Goal: Task Accomplishment & Management: Manage account settings

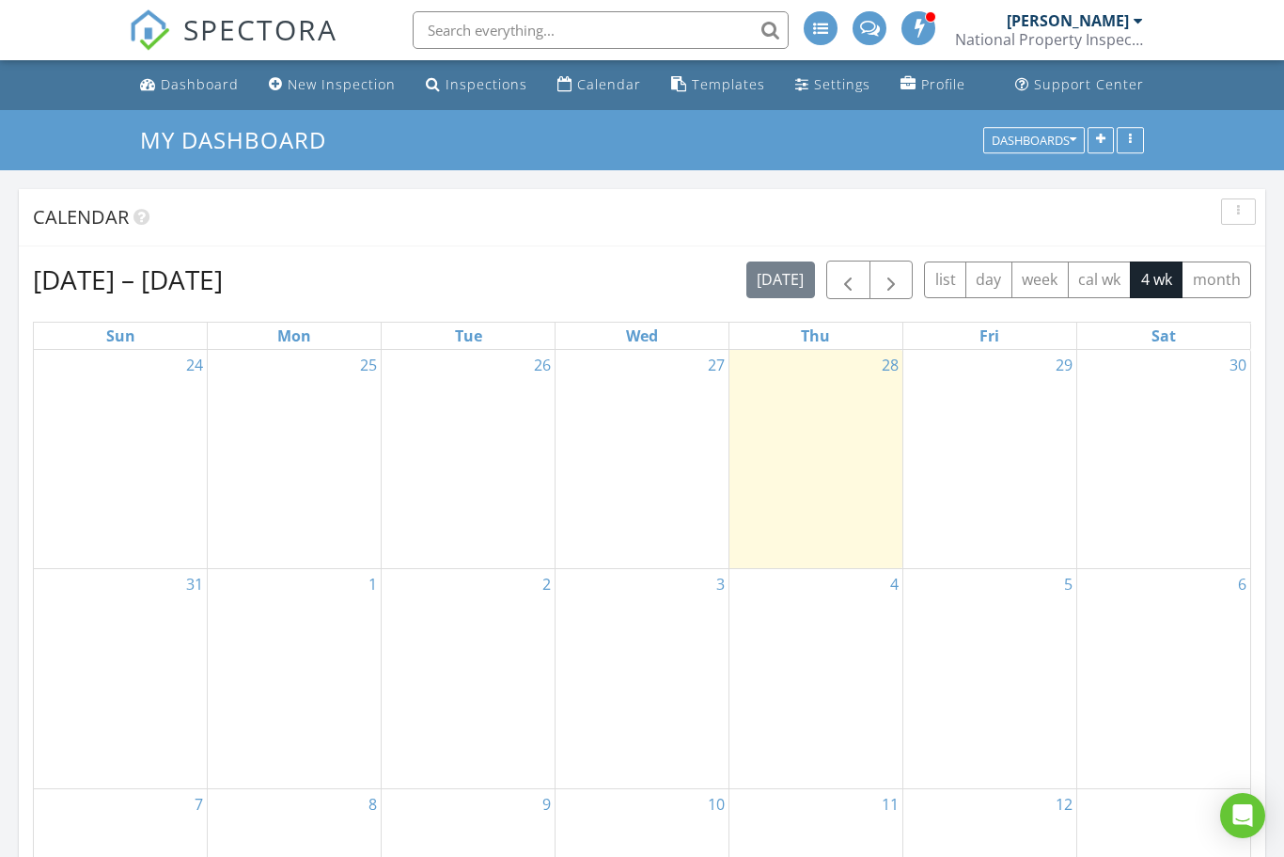
click at [210, 77] on div "Dashboard" at bounding box center [200, 84] width 78 height 18
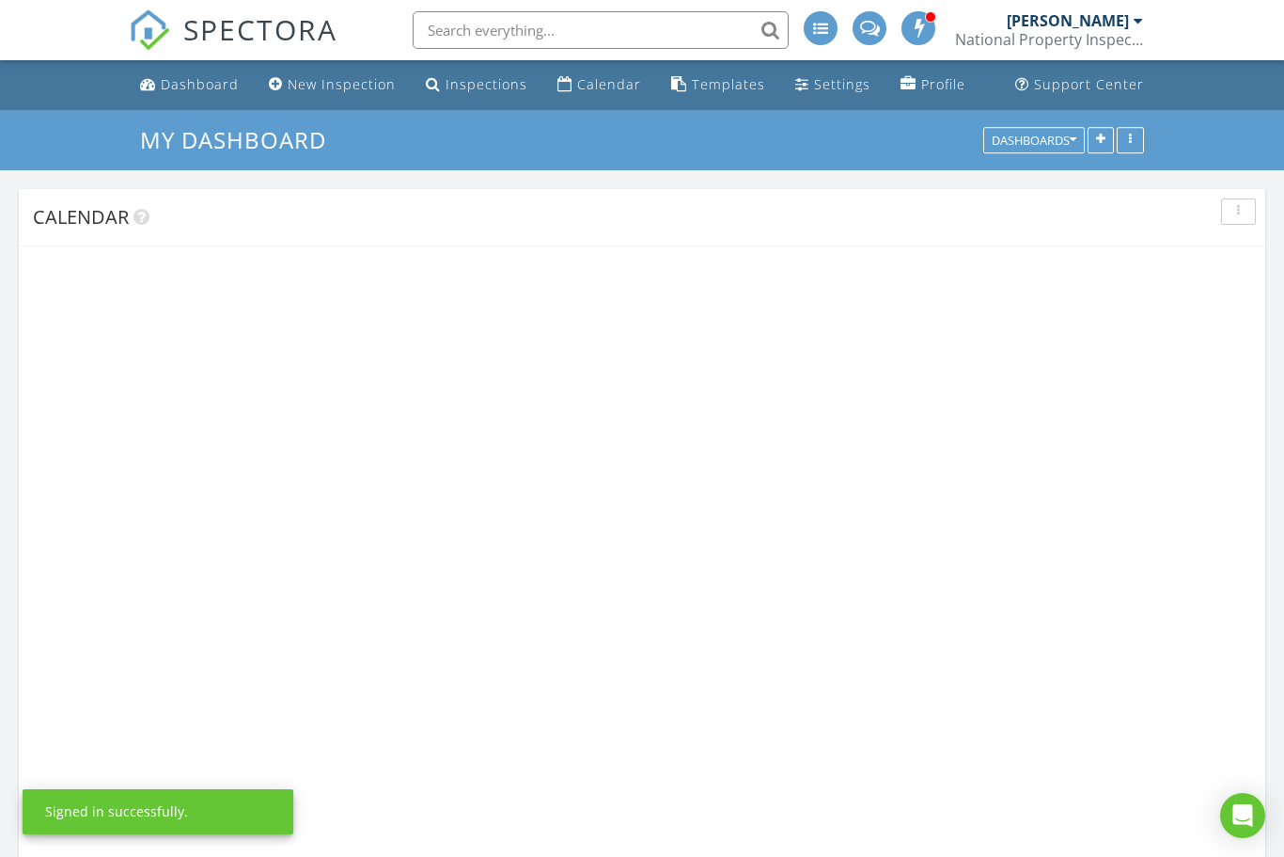
scroll to position [1665, 1285]
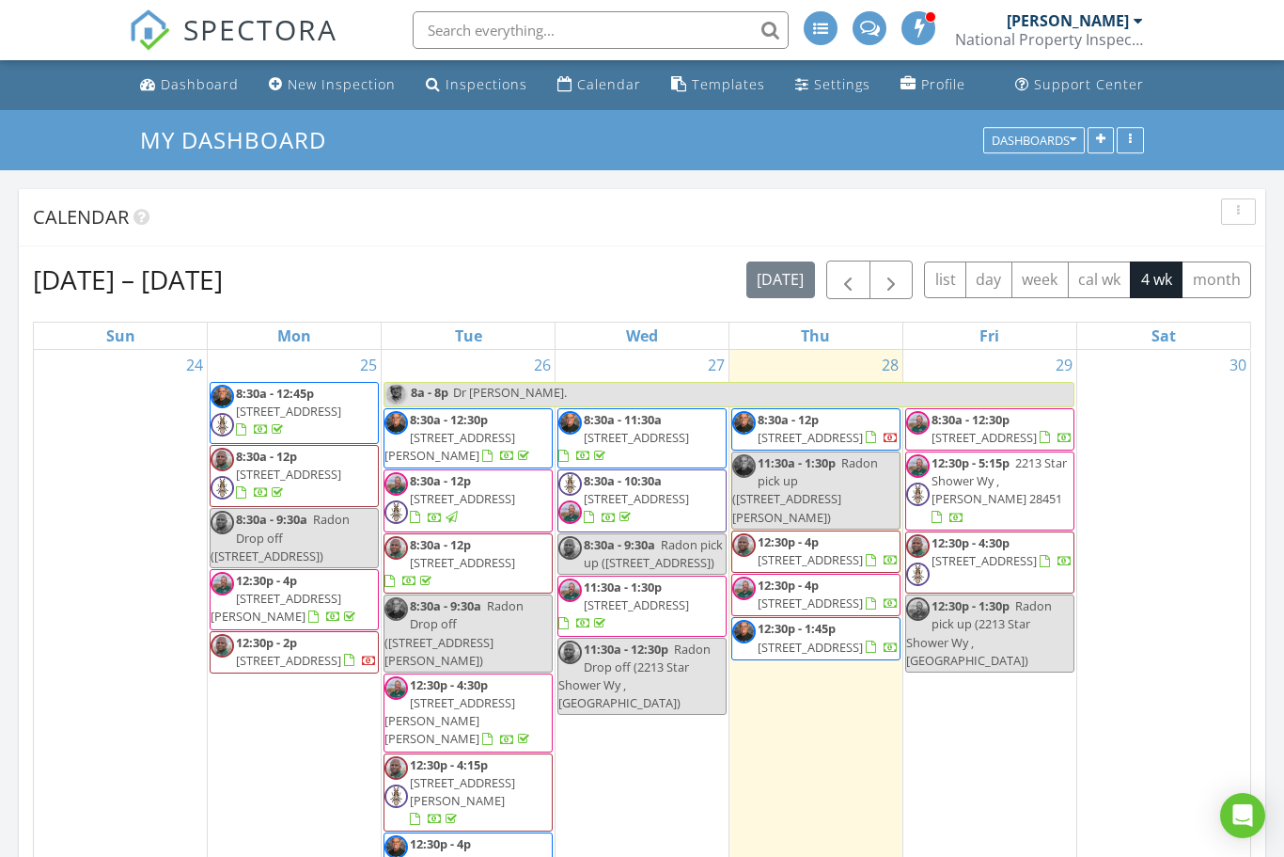
click at [469, 443] on span "1110 Moultrie Dr NW , Calabash 28467" at bounding box center [450, 446] width 131 height 35
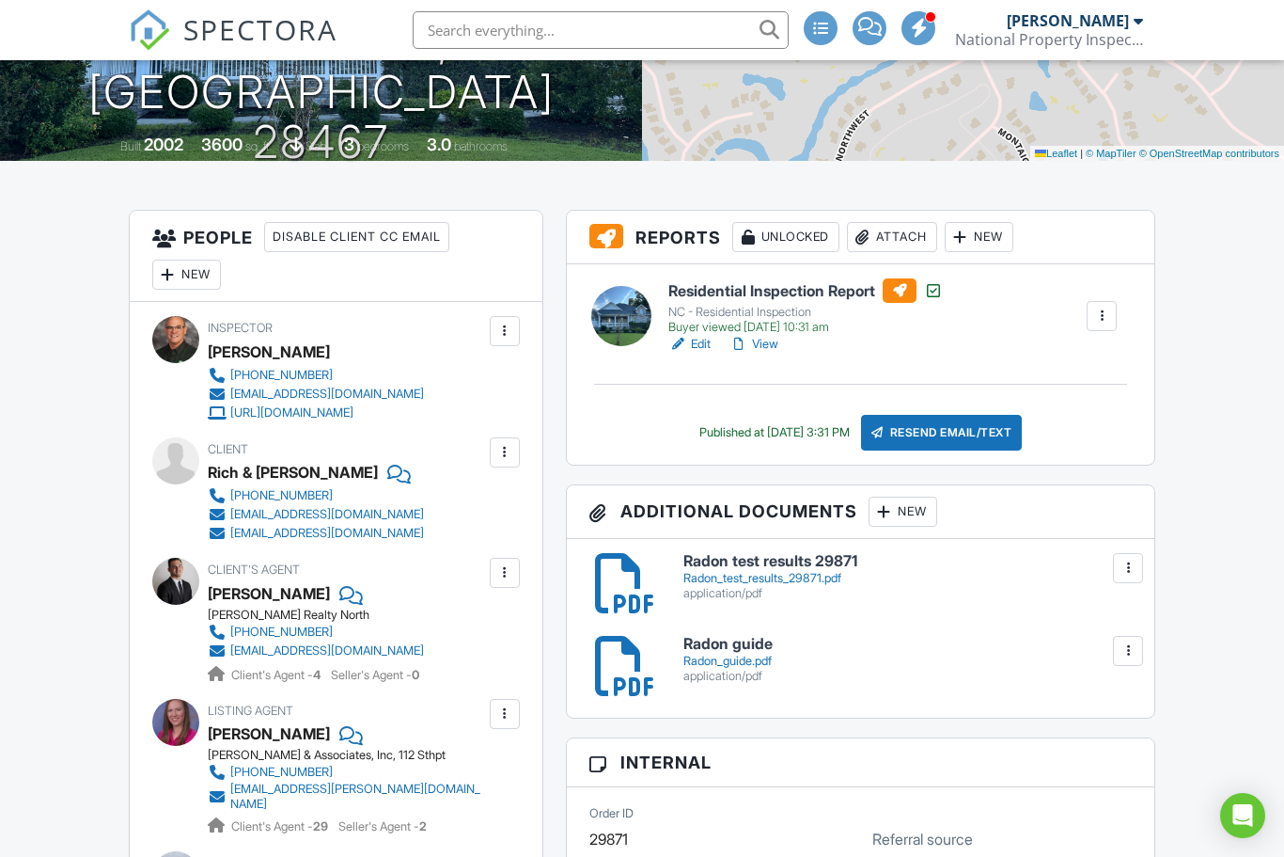
scroll to position [339, 0]
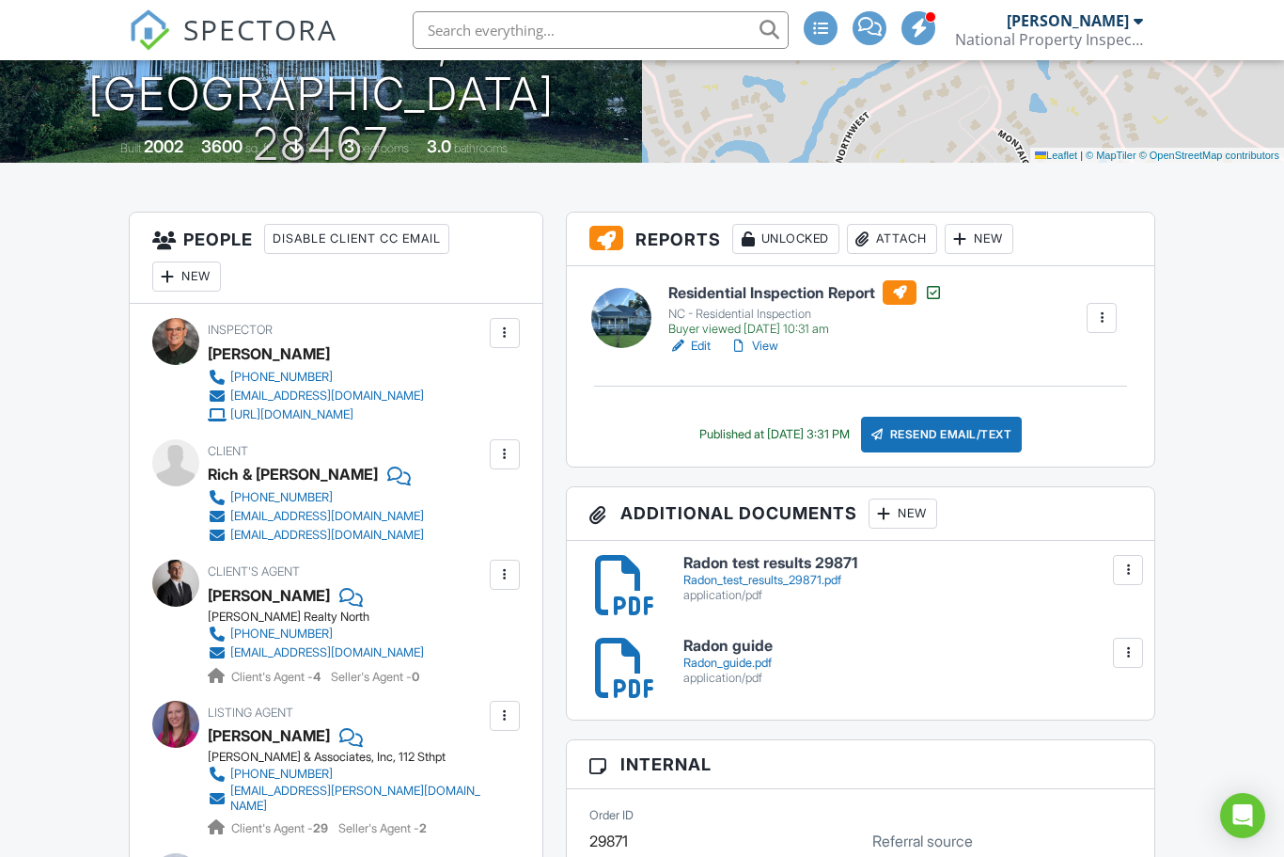
click at [763, 347] on link "View" at bounding box center [754, 346] width 49 height 19
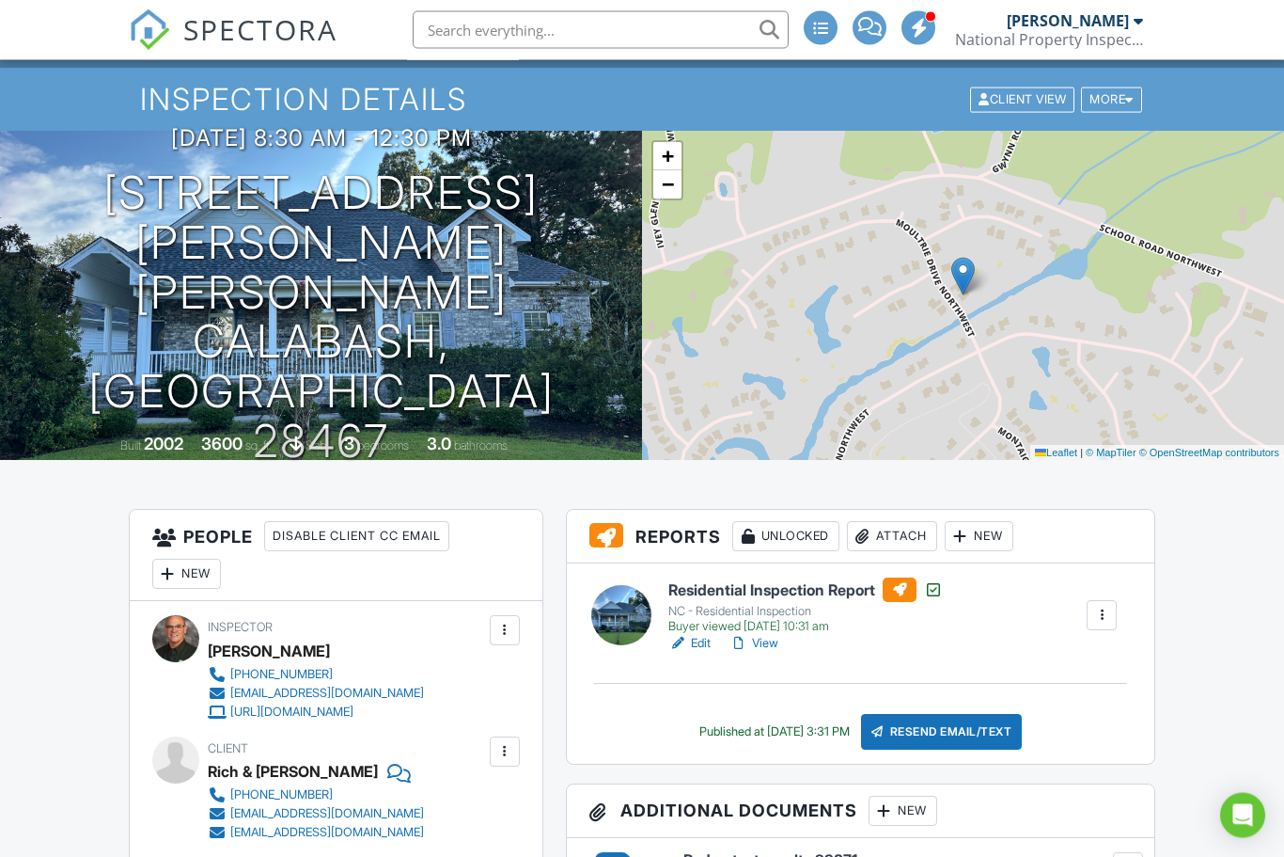
scroll to position [0, 0]
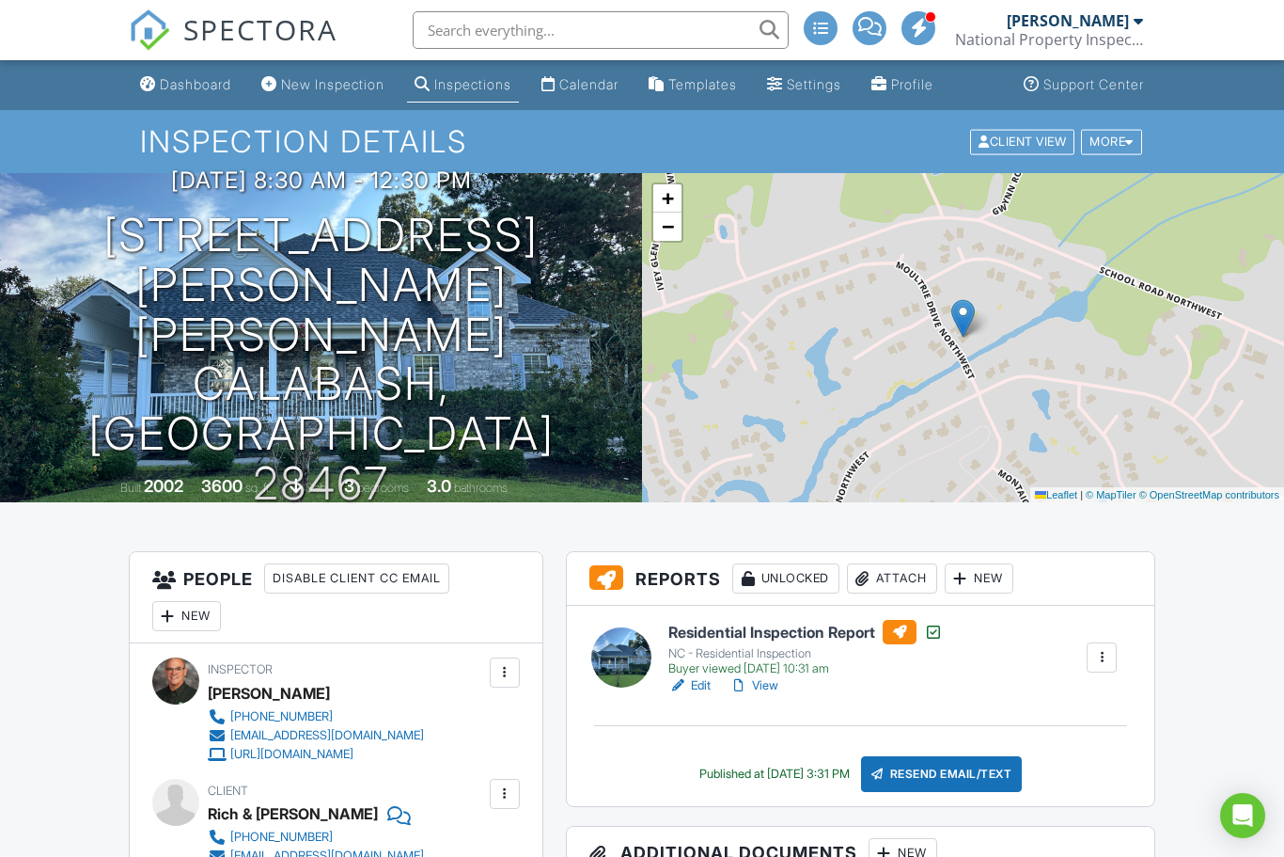
click at [211, 84] on div "Dashboard" at bounding box center [195, 84] width 71 height 16
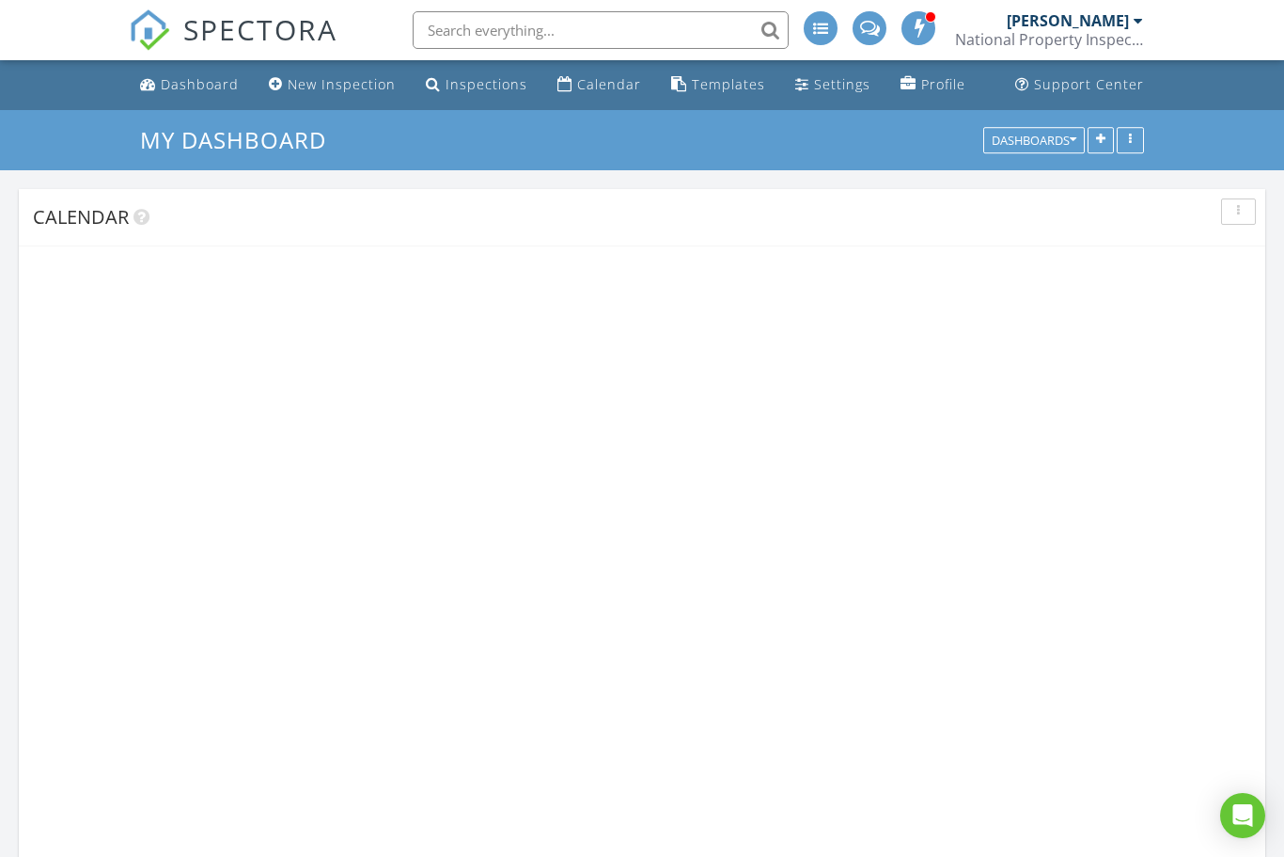
scroll to position [1665, 1285]
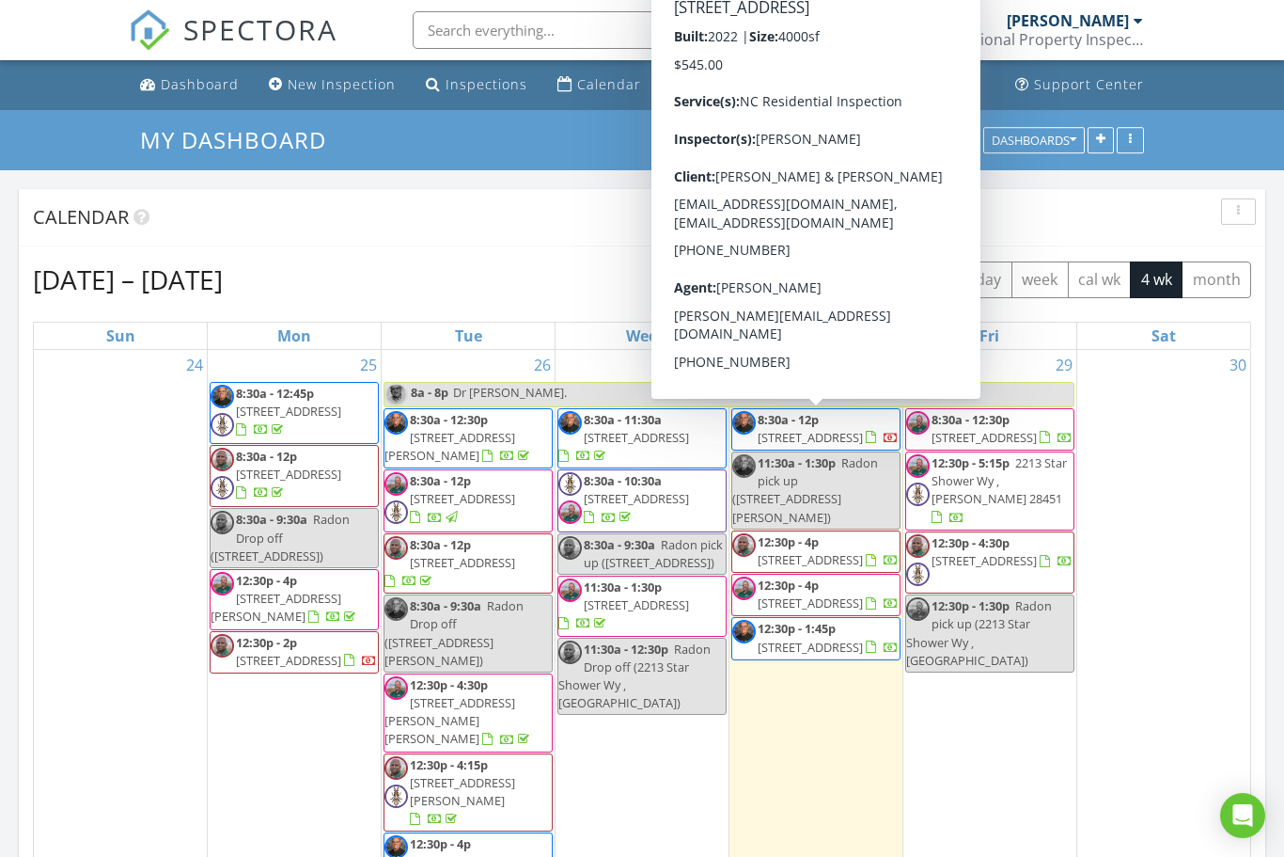
click at [863, 432] on span "1607 Palomar Dr, Sunset Beach 28468" at bounding box center [810, 437] width 105 height 17
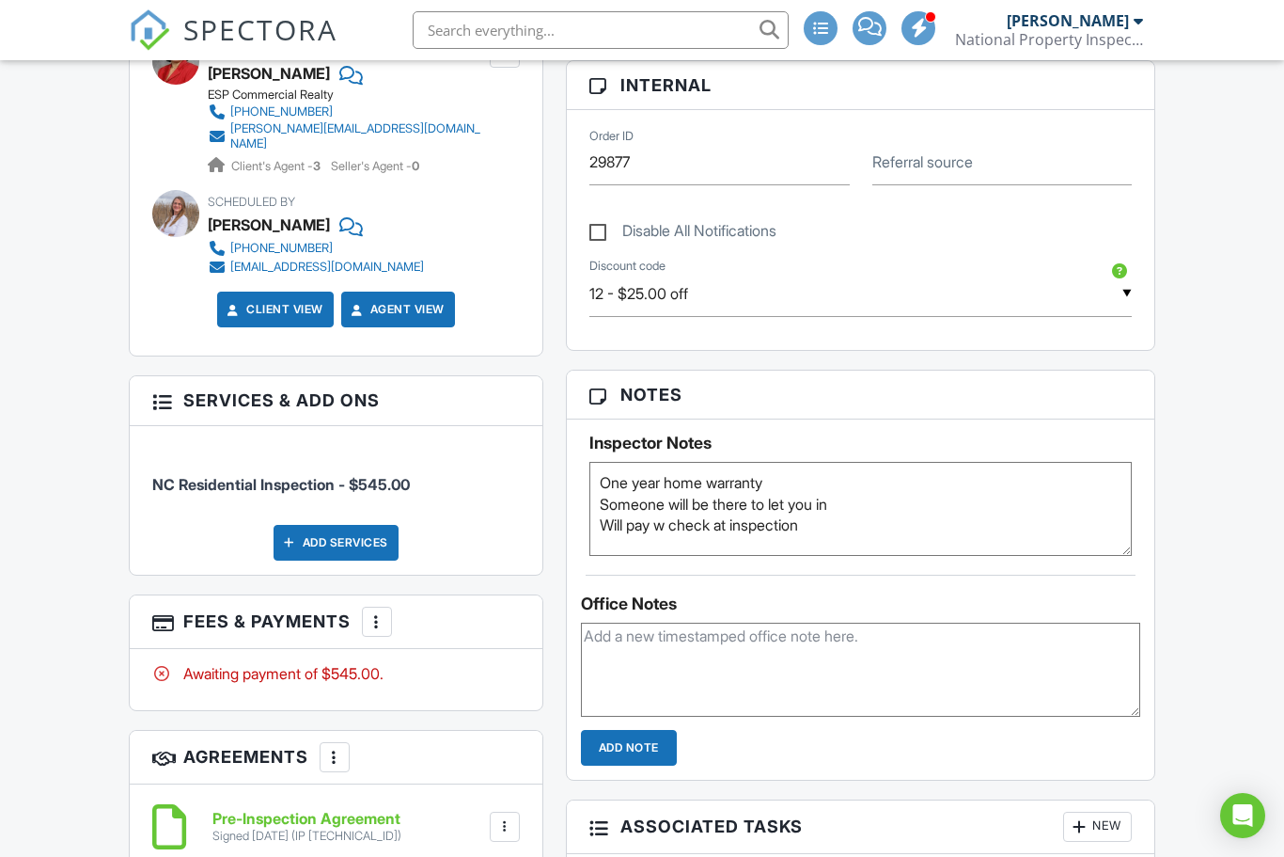
scroll to position [886, 0]
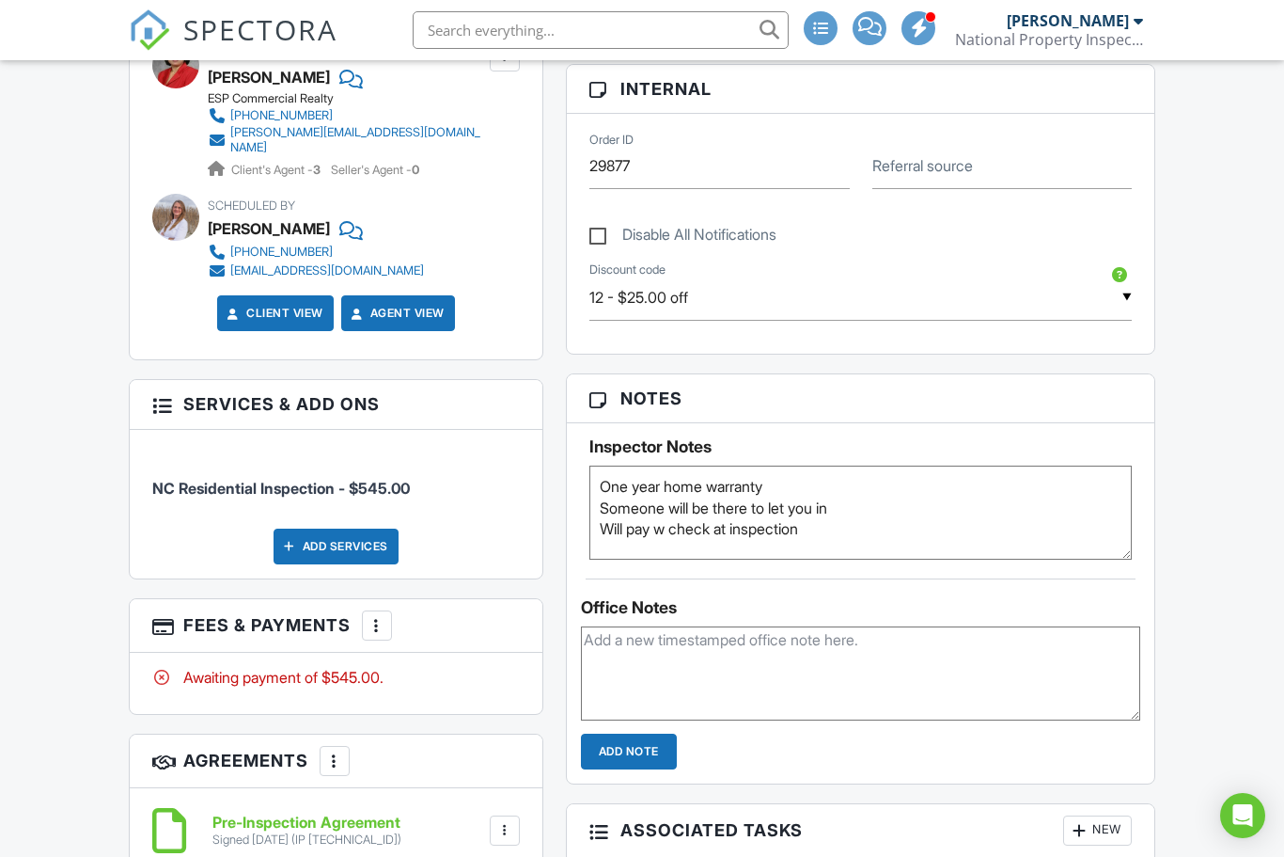
click at [371, 616] on div at bounding box center [377, 625] width 19 height 19
click at [506, 812] on div "Paid In Full" at bounding box center [472, 823] width 181 height 23
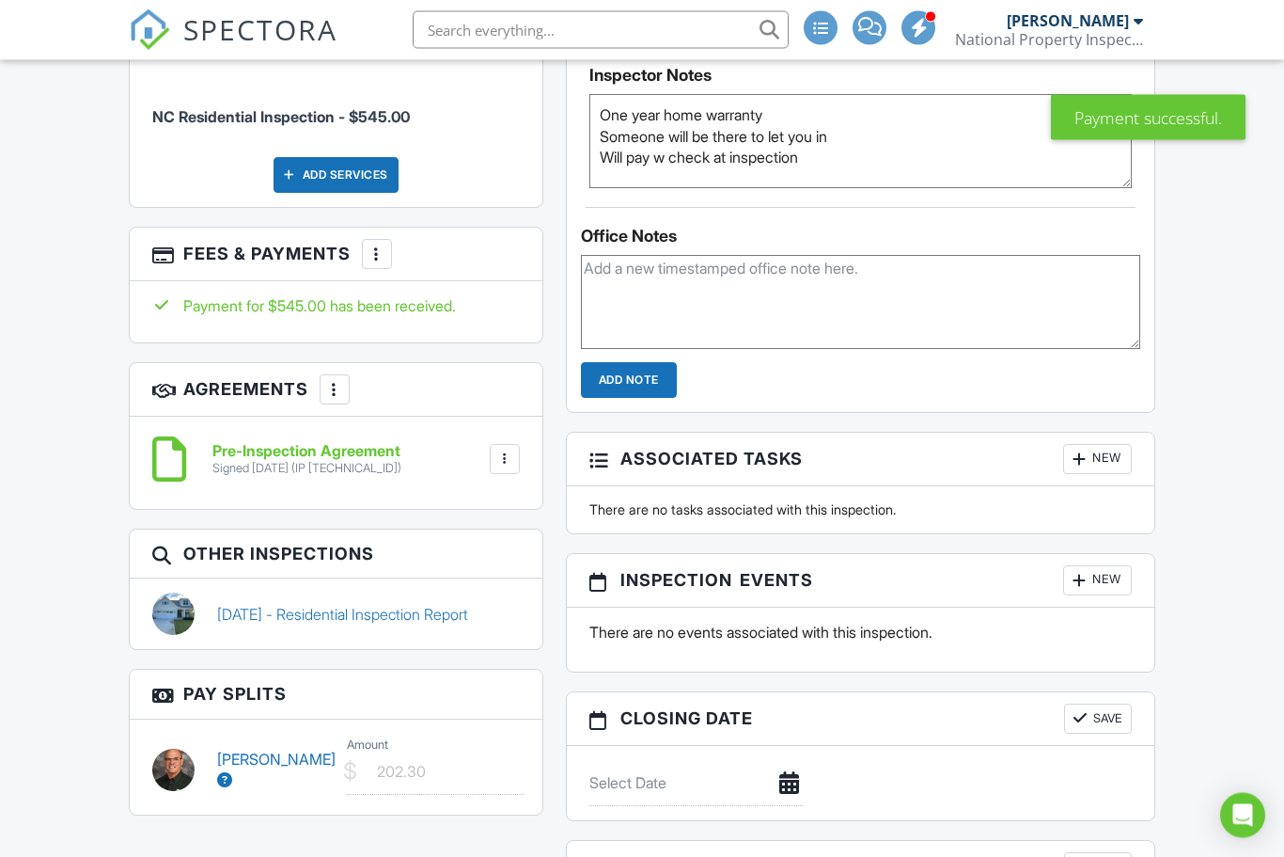
scroll to position [1221, 0]
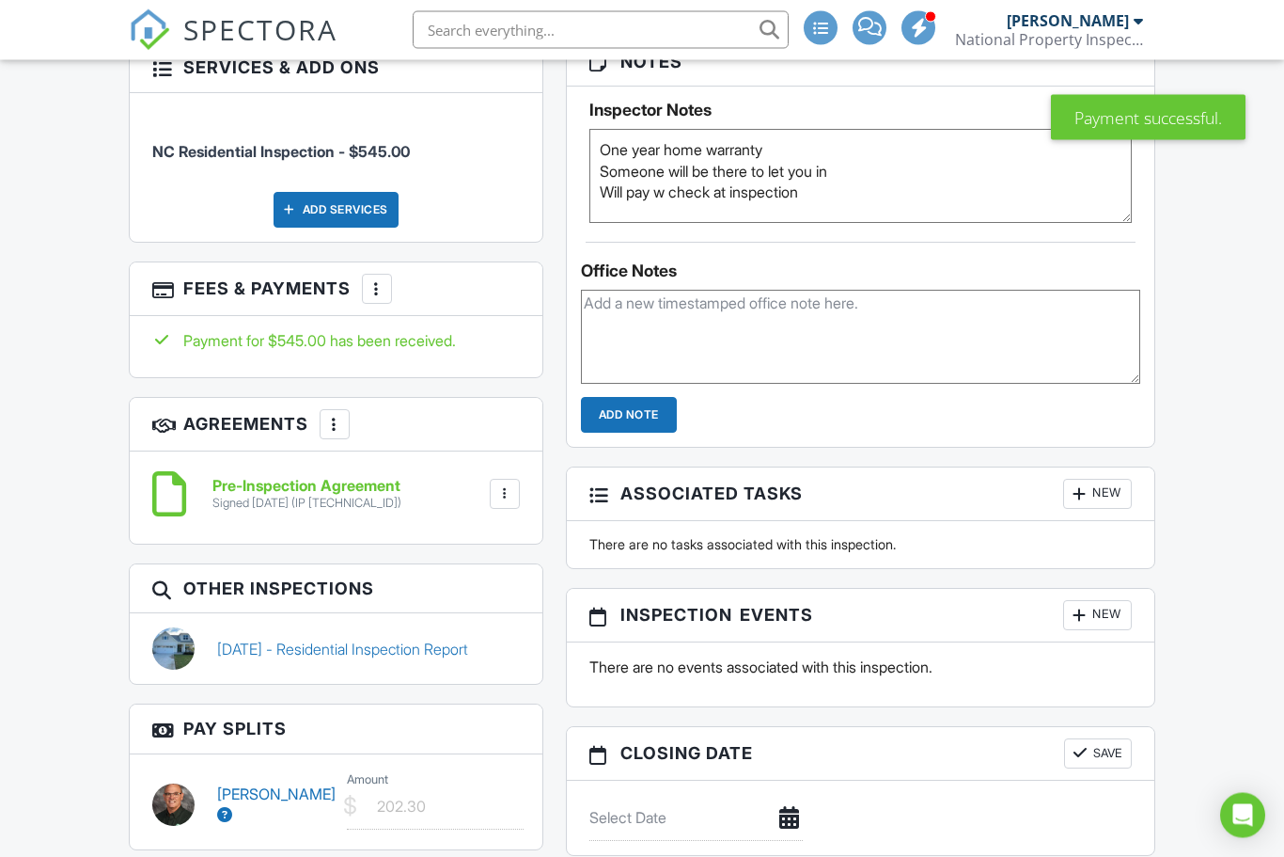
click at [373, 280] on div at bounding box center [377, 289] width 19 height 19
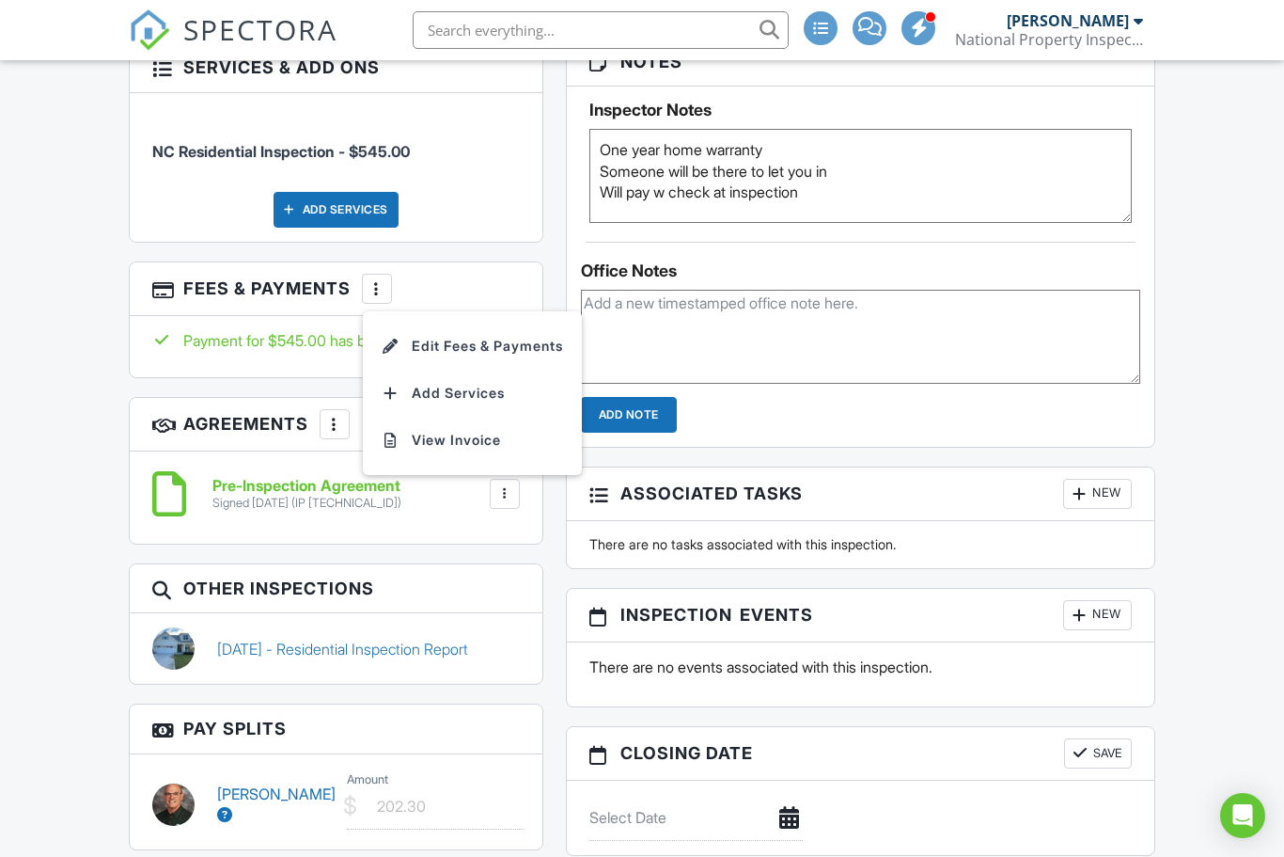
click at [534, 330] on li "Edit Fees & Payments" at bounding box center [472, 346] width 197 height 47
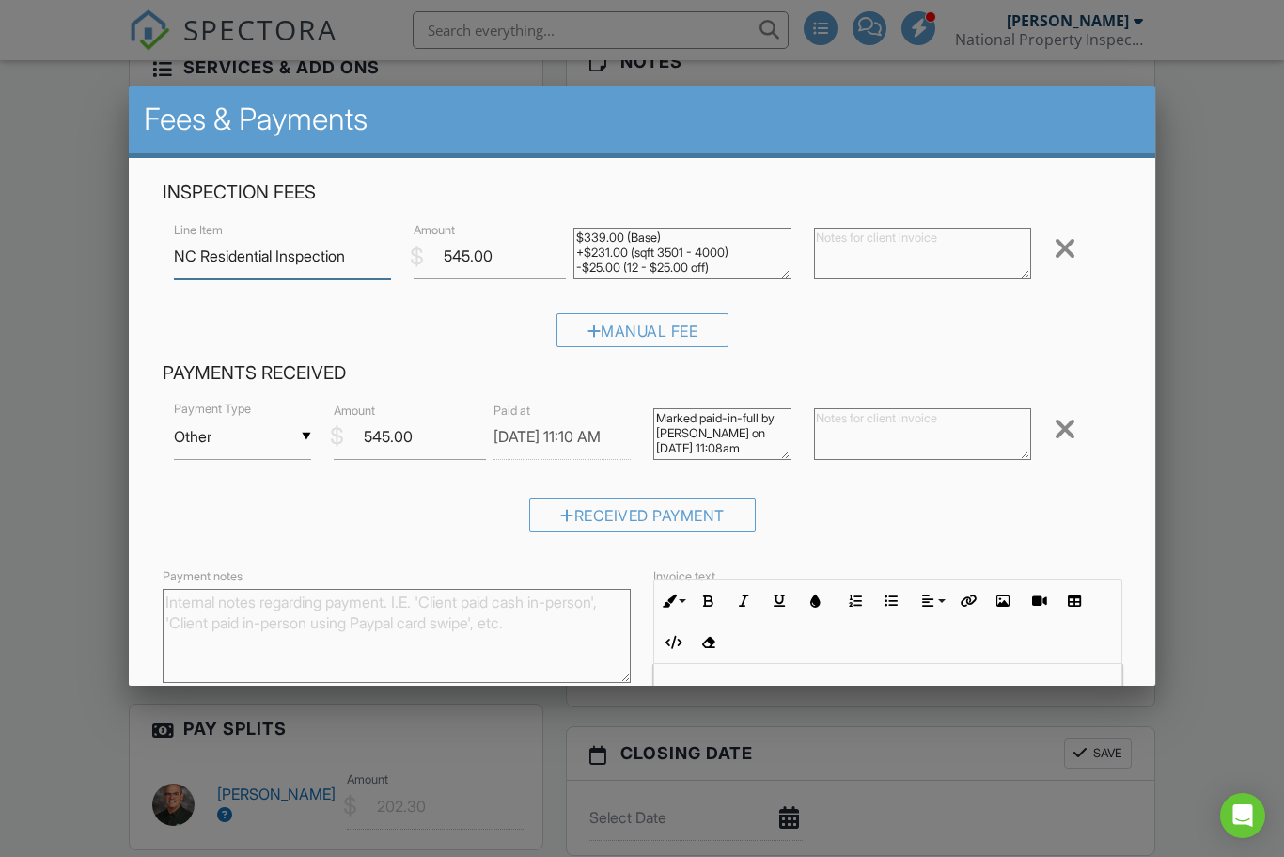
scroll to position [1221, 0]
click at [290, 441] on input "Other" at bounding box center [242, 437] width 137 height 46
click at [248, 529] on span "Check" at bounding box center [242, 529] width 107 height 47
type input "Check"
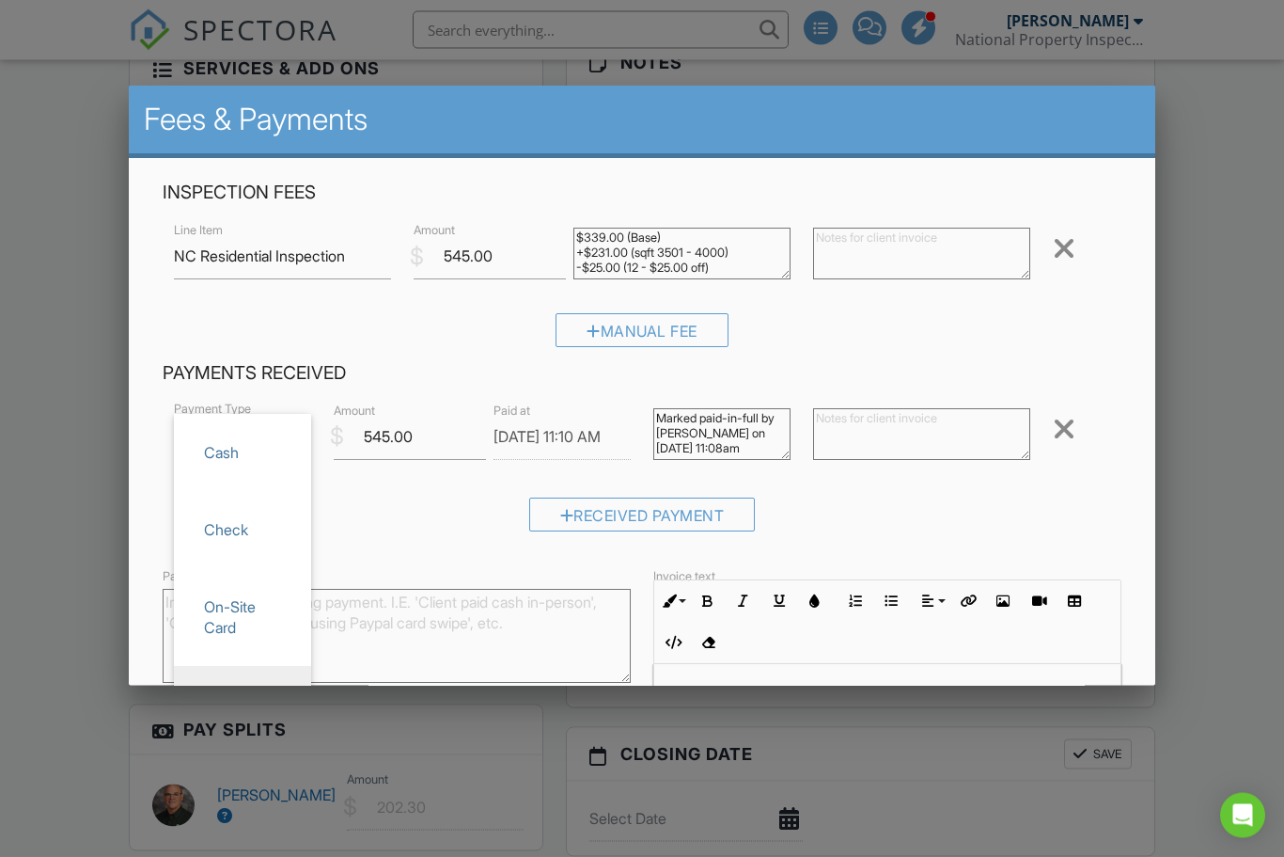
scroll to position [1222, 0]
click at [947, 434] on textarea at bounding box center [921, 434] width 217 height 52
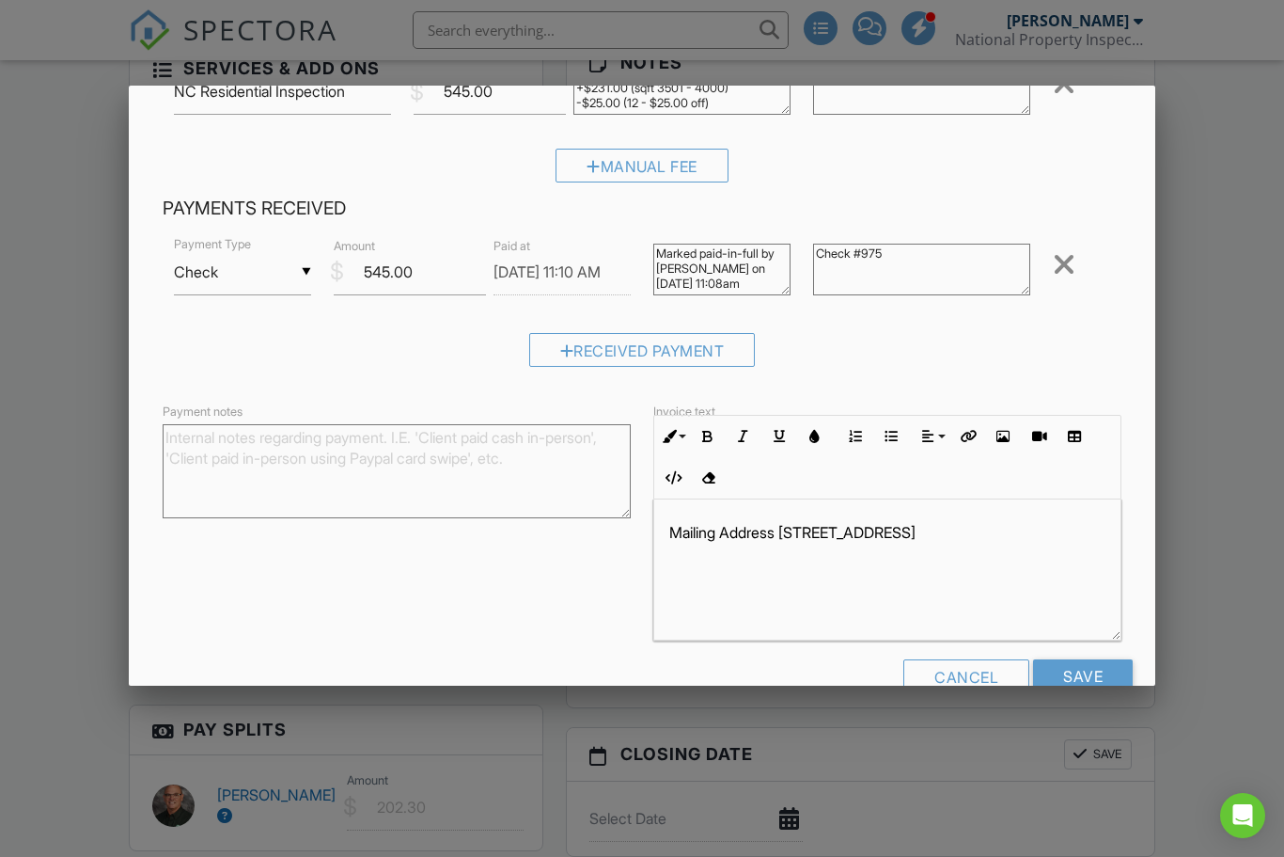
scroll to position [164, 0]
type textarea "Check #975"
click at [1091, 685] on input "Save" at bounding box center [1083, 677] width 100 height 34
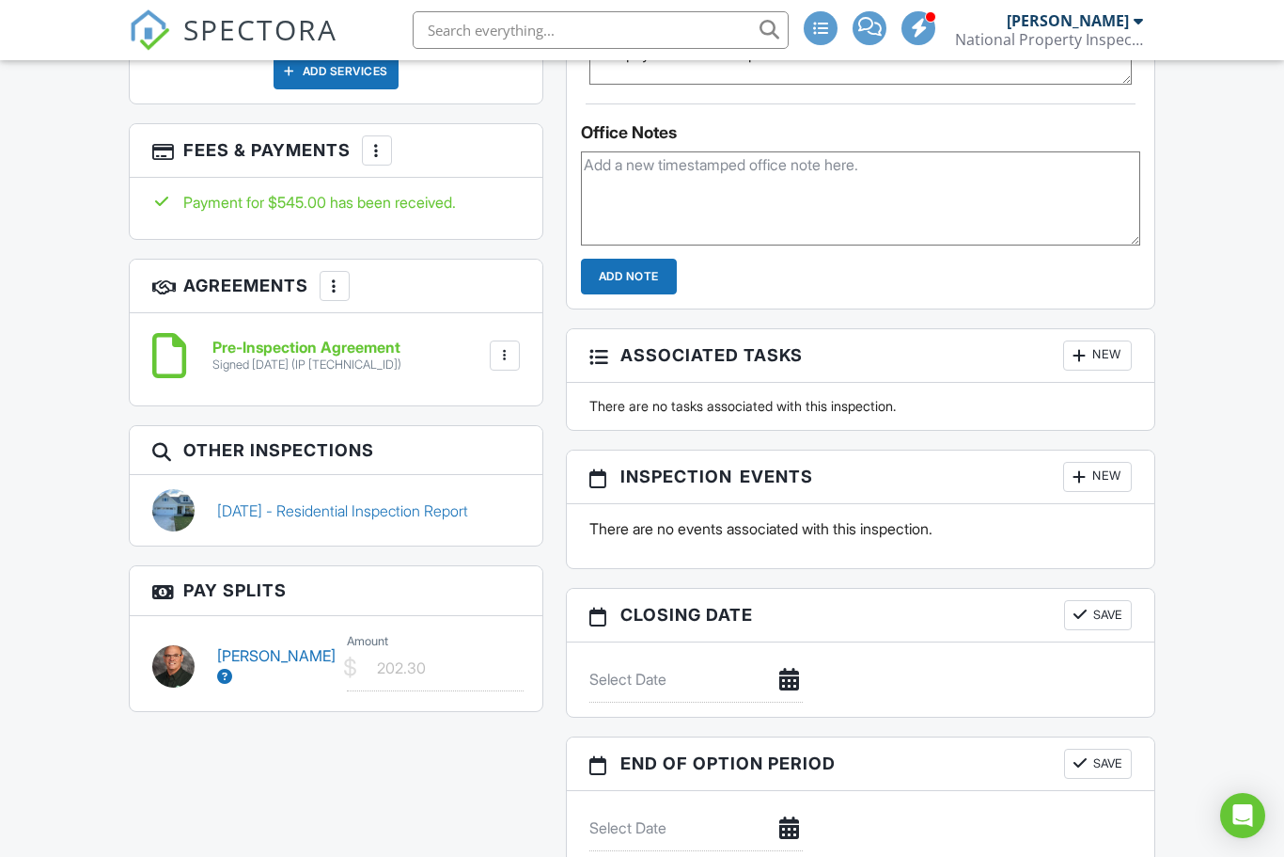
scroll to position [1310, 0]
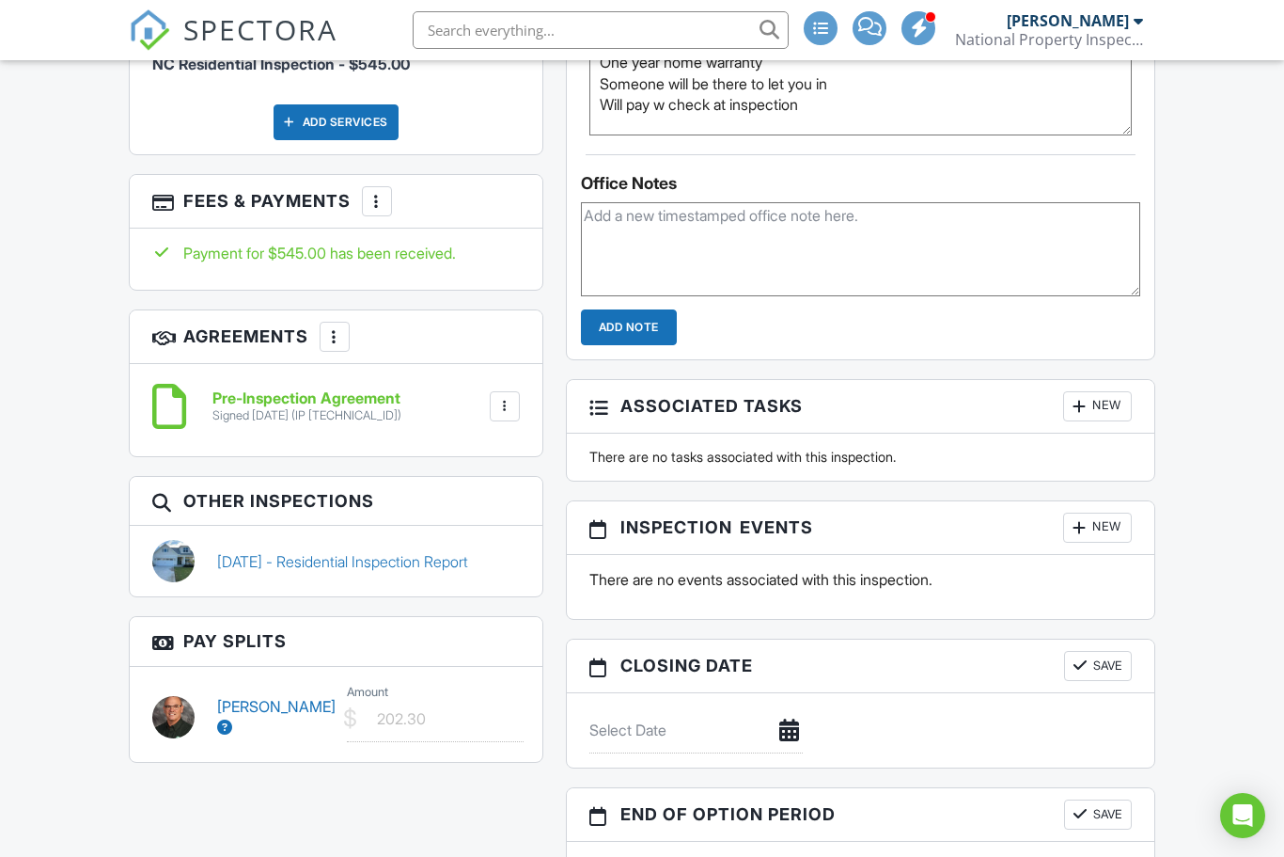
click at [386, 193] on div at bounding box center [377, 201] width 19 height 19
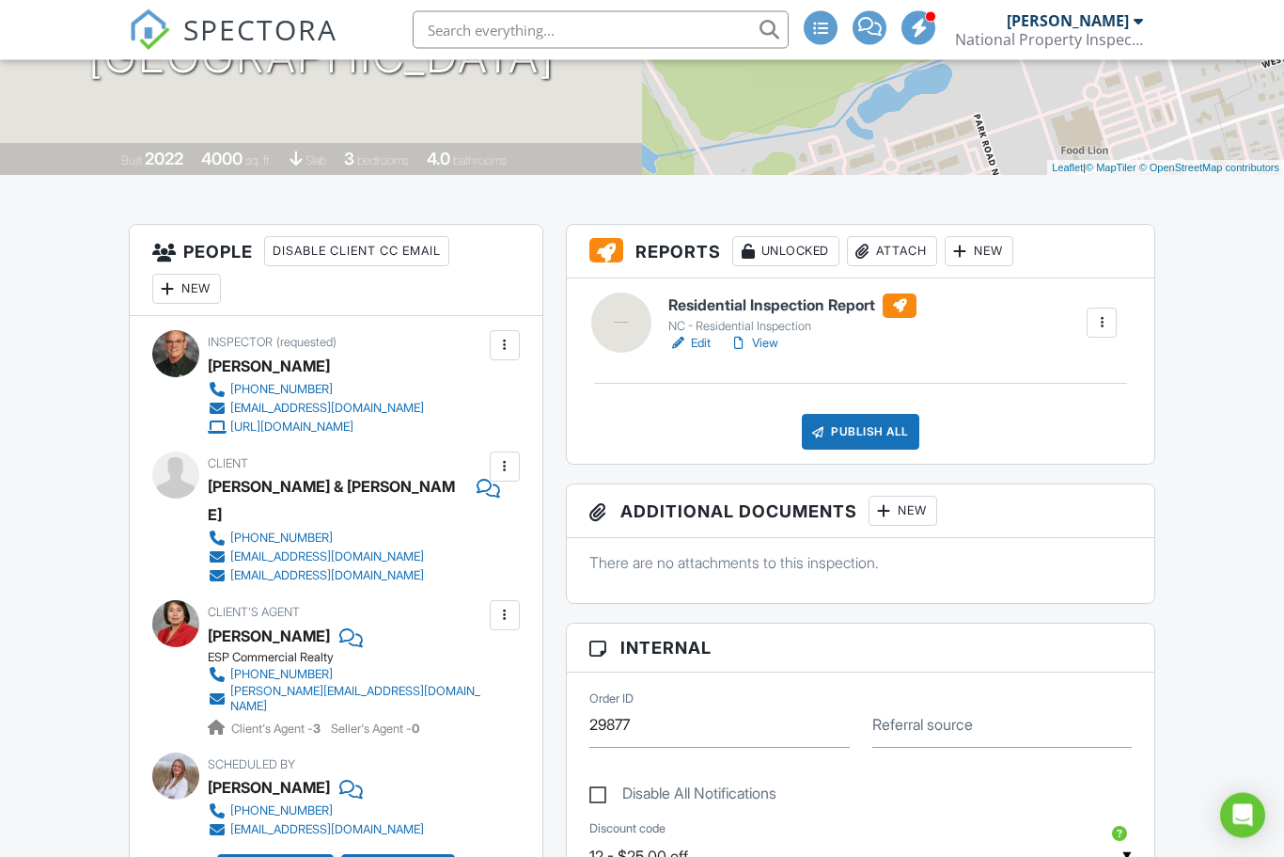
scroll to position [0, 0]
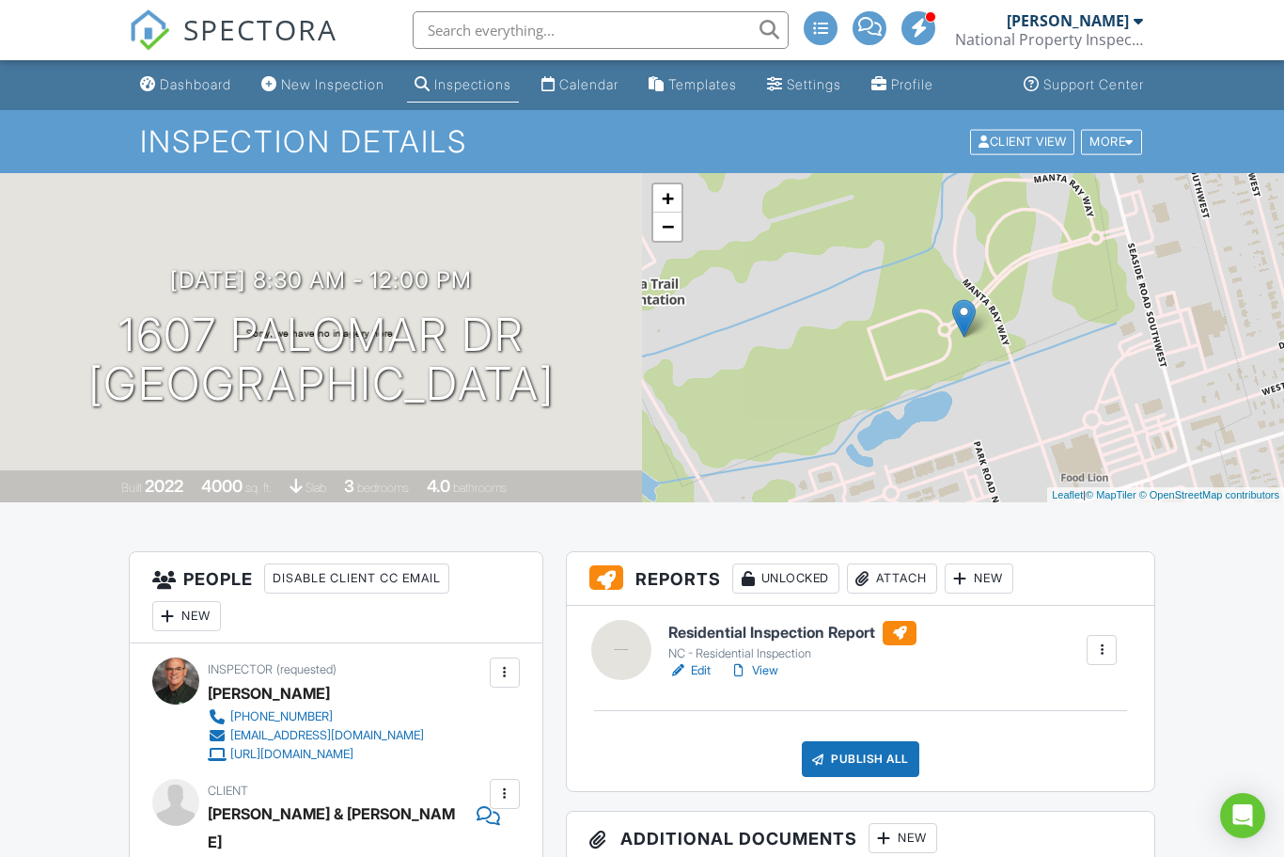
click at [689, 662] on link "Edit" at bounding box center [690, 670] width 42 height 19
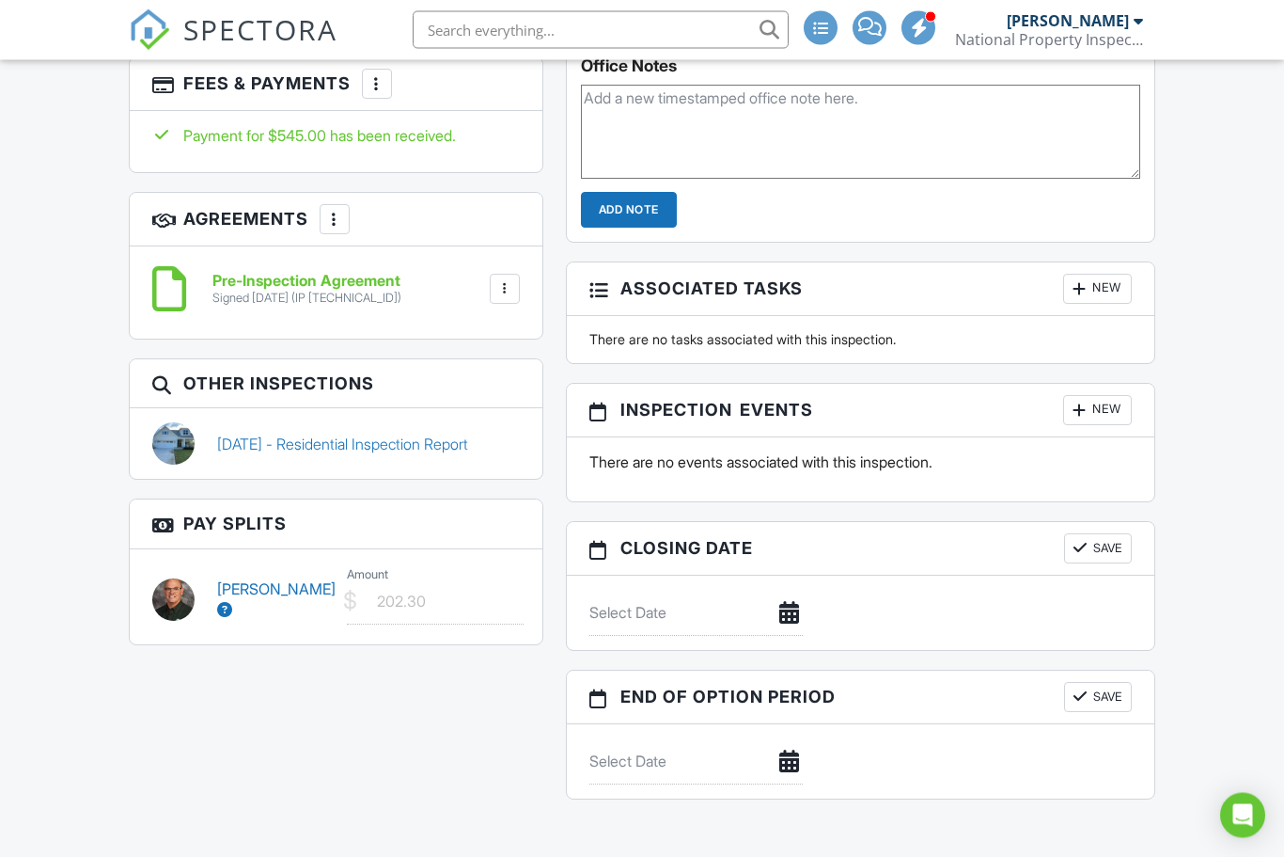
scroll to position [1368, 0]
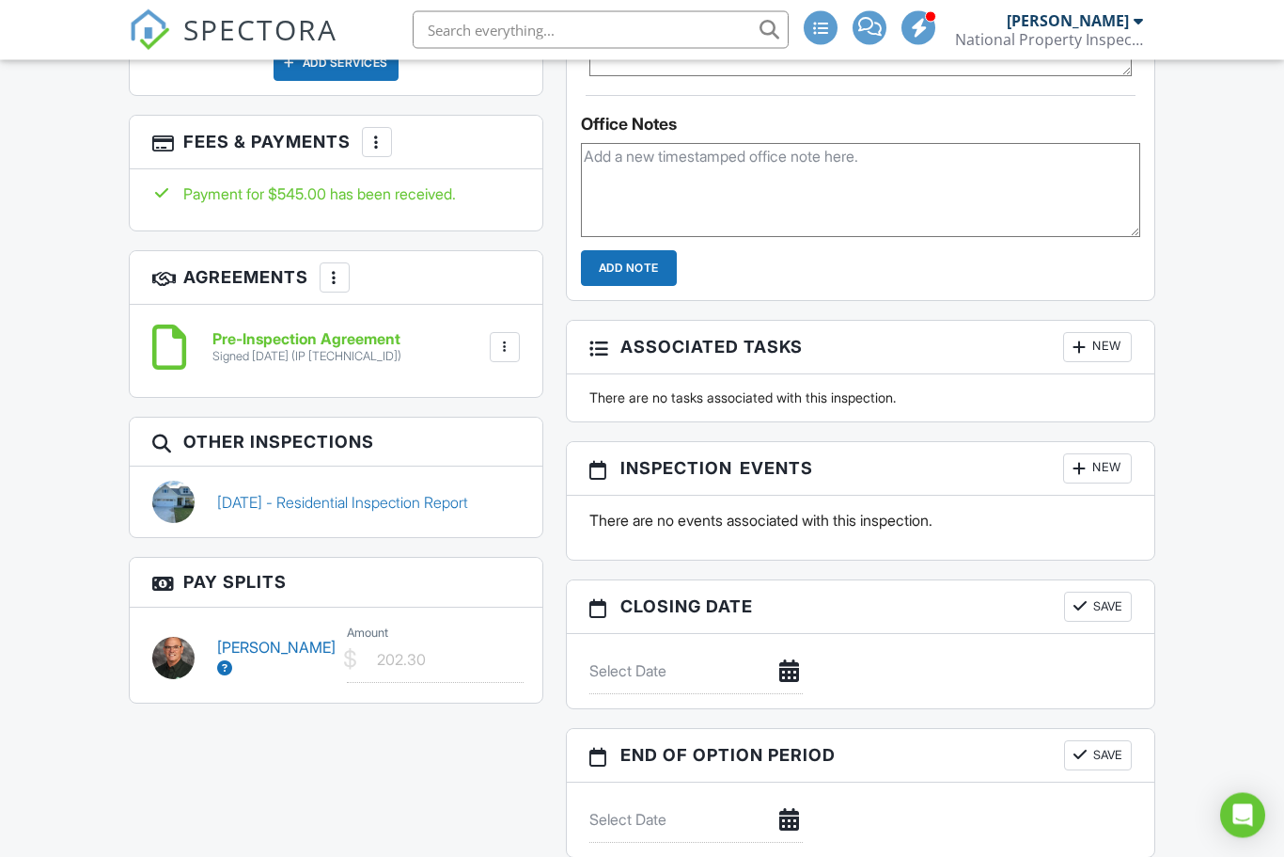
click at [299, 493] on link "[DATE] - Residential Inspection Report" at bounding box center [342, 503] width 251 height 21
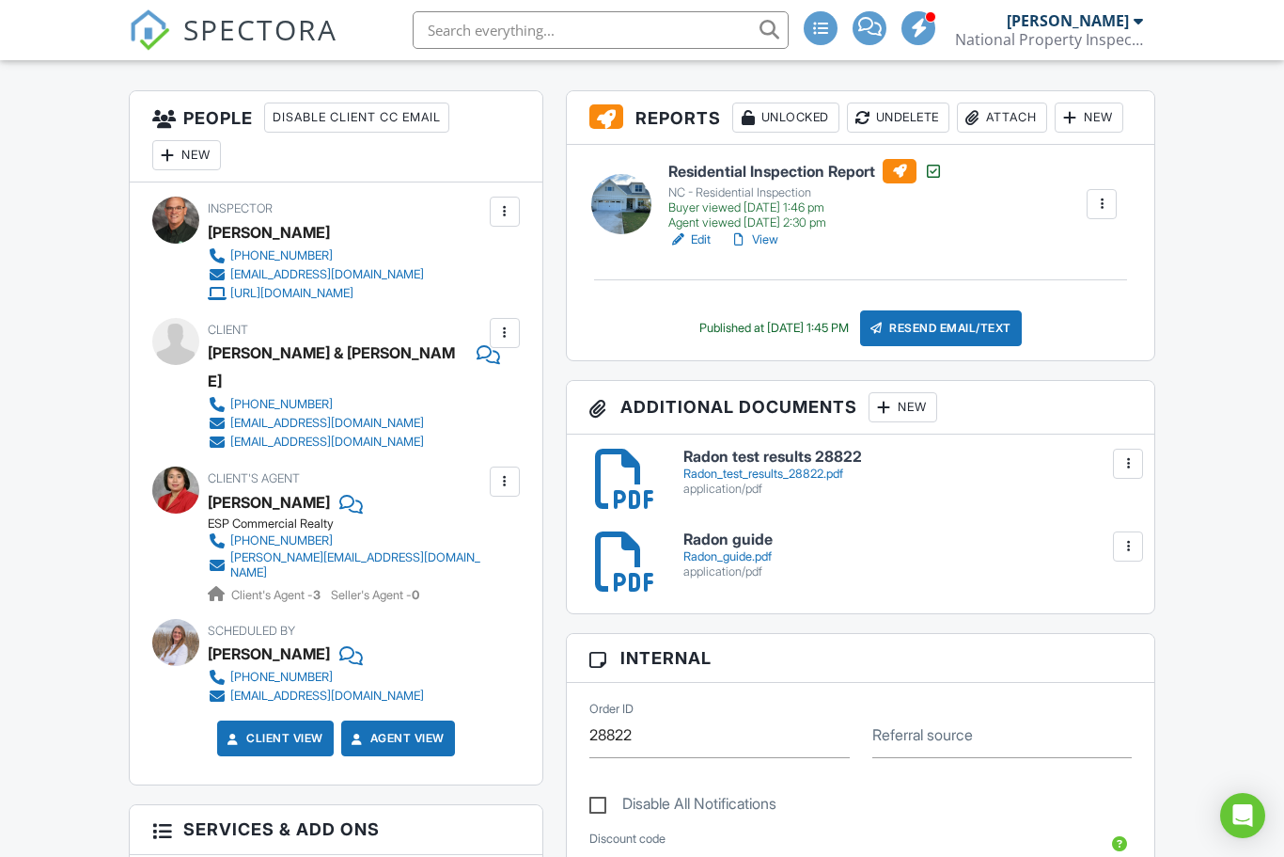
scroll to position [28, 0]
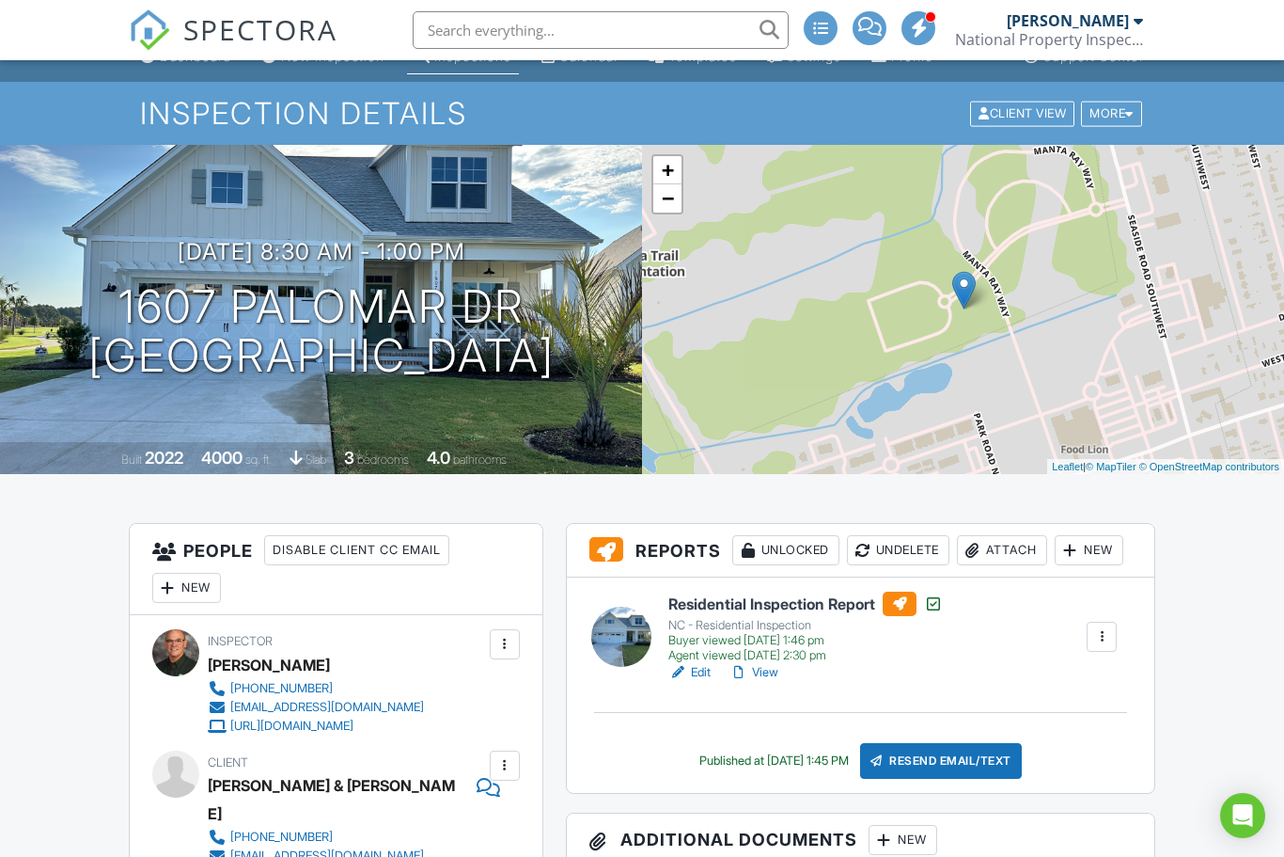
click at [779, 682] on link "View" at bounding box center [754, 672] width 49 height 19
